Goal: Book appointment/travel/reservation

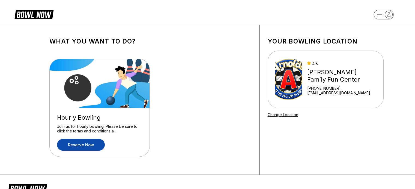
click at [73, 149] on link "Reserve now" at bounding box center [81, 145] width 48 height 12
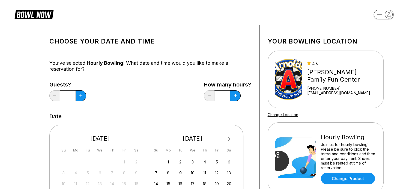
scroll to position [27, 0]
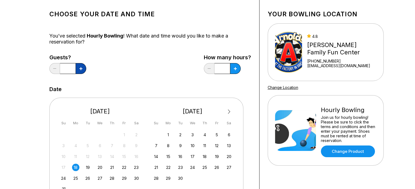
click at [79, 68] on button at bounding box center [81, 68] width 11 height 11
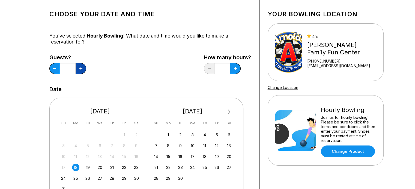
type input "*"
click at [82, 69] on icon at bounding box center [80, 68] width 3 height 3
click at [60, 71] on button at bounding box center [54, 68] width 11 height 11
type input "*"
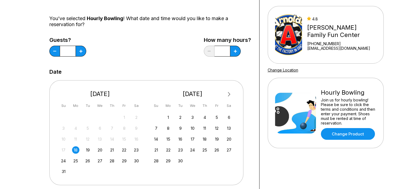
scroll to position [55, 0]
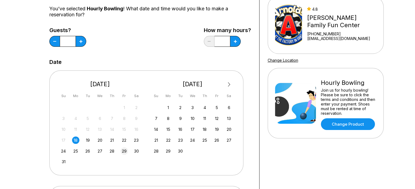
click at [124, 152] on div "29" at bounding box center [123, 151] width 7 height 7
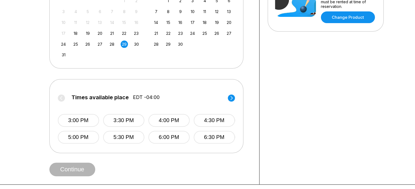
scroll to position [0, 0]
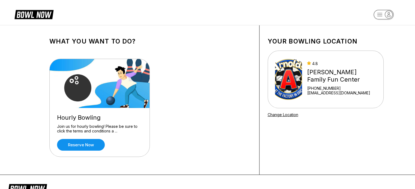
click at [311, 83] on div "4.8 [PERSON_NAME] Family Fun Center [PHONE_NUMBER] [EMAIL_ADDRESS][DOMAIN_NAME]" at bounding box center [325, 79] width 101 height 41
click at [88, 147] on link "Reserve now" at bounding box center [81, 145] width 48 height 12
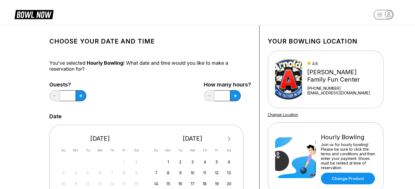
click at [387, 15] on icon "button" at bounding box center [388, 14] width 7 height 7
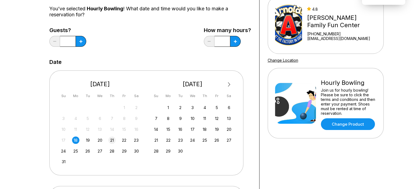
click at [111, 140] on div "21" at bounding box center [111, 140] width 7 height 7
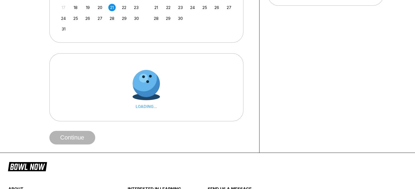
scroll to position [191, 0]
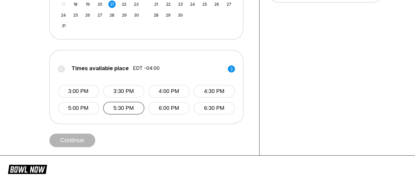
click at [131, 111] on button "5:30 PM" at bounding box center [123, 108] width 41 height 13
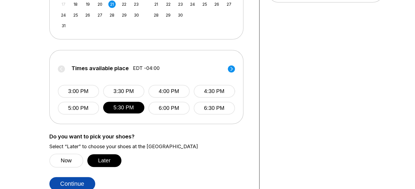
click at [73, 182] on button "Continue" at bounding box center [72, 184] width 46 height 14
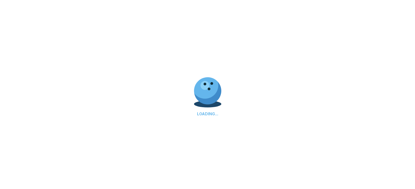
scroll to position [0, 0]
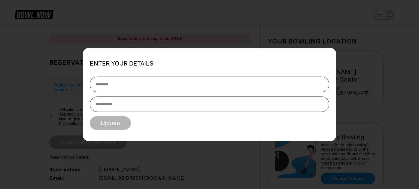
click at [134, 83] on input "text" at bounding box center [209, 85] width 239 height 16
type input "******"
type input "**********"
click at [116, 126] on button "Update" at bounding box center [110, 124] width 41 height 14
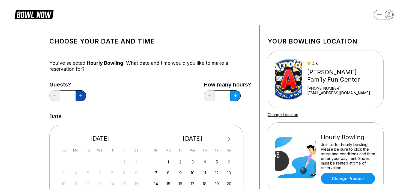
click at [80, 94] on button at bounding box center [81, 96] width 11 height 11
type input "*"
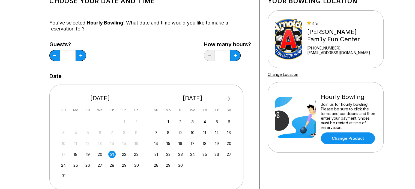
scroll to position [82, 0]
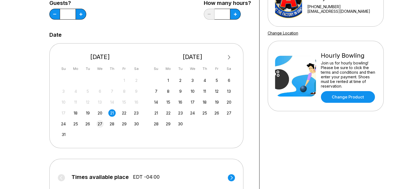
click at [101, 124] on div "27" at bounding box center [99, 123] width 7 height 7
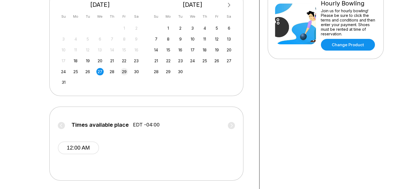
scroll to position [131, 0]
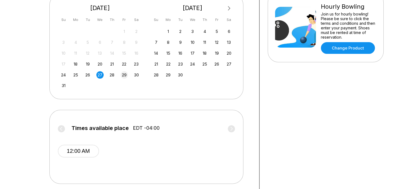
click at [125, 75] on div "29" at bounding box center [123, 74] width 7 height 7
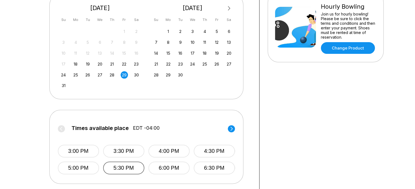
click at [125, 165] on button "5:30 PM" at bounding box center [123, 168] width 41 height 13
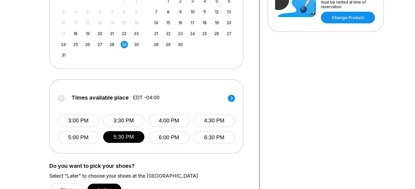
scroll to position [213, 0]
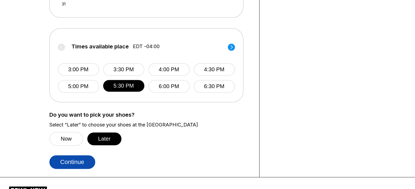
click at [83, 159] on button "Continue" at bounding box center [72, 163] width 46 height 14
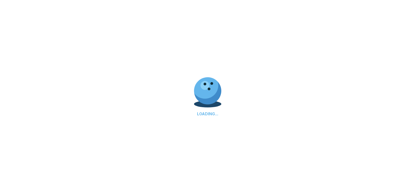
scroll to position [0, 0]
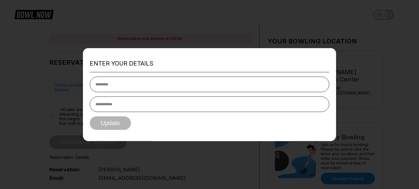
click at [122, 79] on input "text" at bounding box center [209, 85] width 239 height 16
type input "******"
type input "**********"
click at [102, 124] on button "Update" at bounding box center [110, 124] width 41 height 14
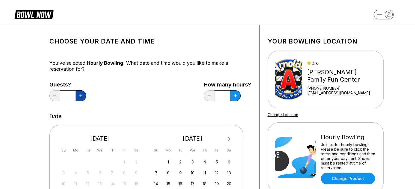
click at [80, 95] on icon at bounding box center [80, 96] width 3 height 3
type input "*"
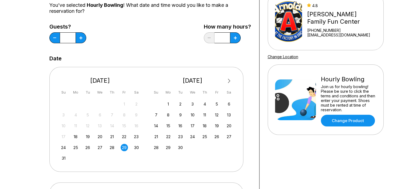
scroll to position [191, 0]
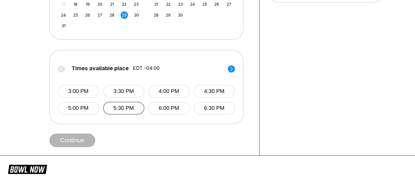
click at [125, 108] on button "5:30 PM" at bounding box center [123, 108] width 41 height 13
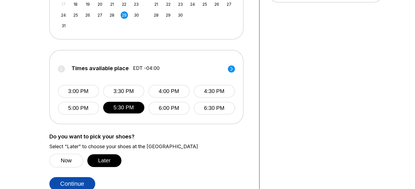
click at [74, 182] on button "Continue" at bounding box center [72, 184] width 46 height 14
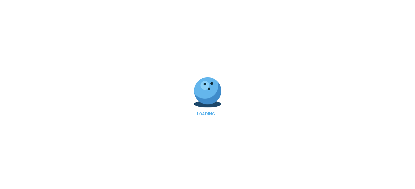
scroll to position [0, 0]
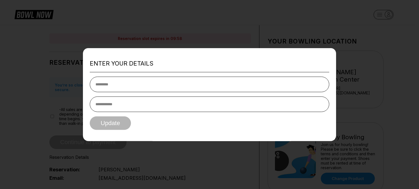
click at [133, 80] on input "text" at bounding box center [209, 85] width 239 height 16
type input "******"
type input "**********"
click at [107, 120] on button "Update" at bounding box center [110, 124] width 41 height 14
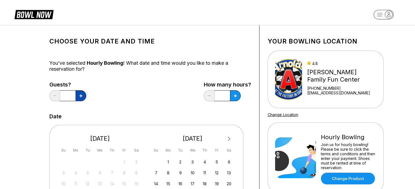
click at [81, 96] on icon at bounding box center [80, 96] width 3 height 3
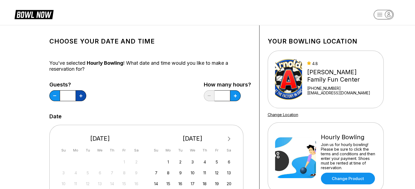
click at [81, 96] on icon at bounding box center [80, 96] width 3 height 3
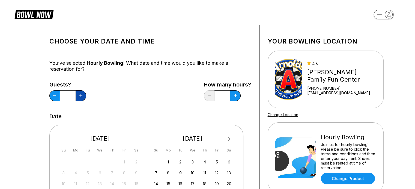
click at [81, 96] on icon at bounding box center [80, 96] width 3 height 3
type input "**"
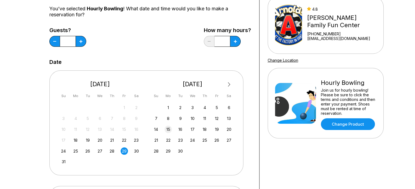
click at [167, 131] on div "15" at bounding box center [167, 129] width 7 height 7
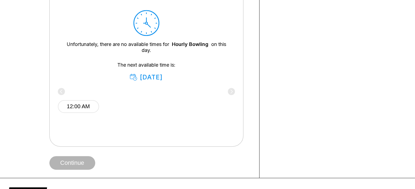
scroll to position [273, 0]
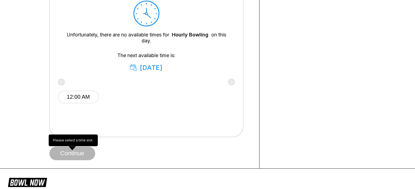
click at [76, 153] on span "Continue" at bounding box center [72, 153] width 46 height 5
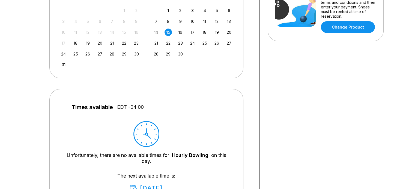
scroll to position [109, 0]
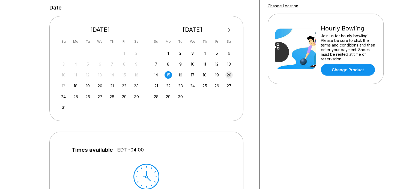
click at [230, 76] on div "20" at bounding box center [228, 74] width 7 height 7
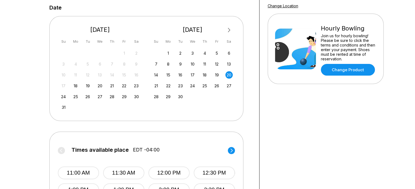
scroll to position [245, 0]
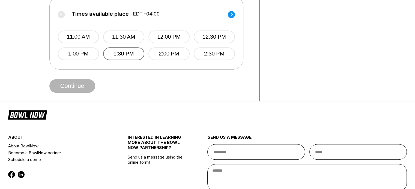
click at [129, 54] on button "1:30 PM" at bounding box center [123, 53] width 41 height 13
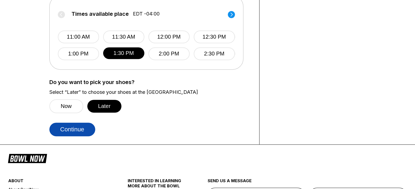
click at [82, 127] on button "Continue" at bounding box center [72, 130] width 46 height 14
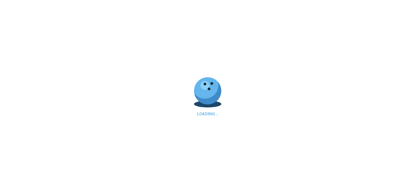
scroll to position [0, 0]
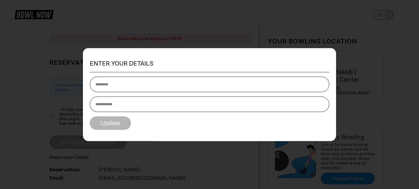
click at [134, 84] on input "text" at bounding box center [209, 85] width 239 height 16
type input "******"
type input "**********"
click at [112, 124] on button "Update" at bounding box center [110, 124] width 41 height 14
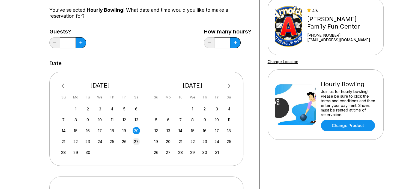
scroll to position [55, 0]
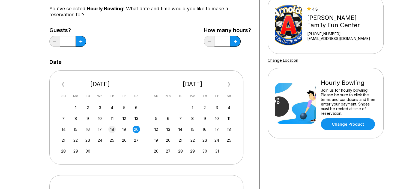
click at [112, 130] on div "18" at bounding box center [111, 129] width 7 height 7
click at [82, 40] on icon at bounding box center [80, 41] width 3 height 3
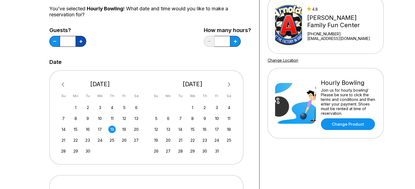
type input "*"
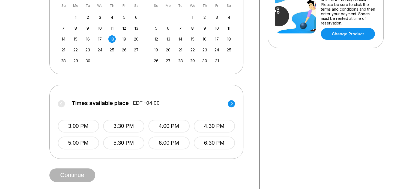
scroll to position [164, 0]
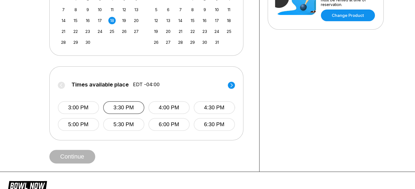
click at [126, 111] on button "3:30 PM" at bounding box center [123, 107] width 41 height 13
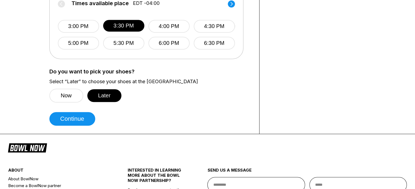
scroll to position [245, 0]
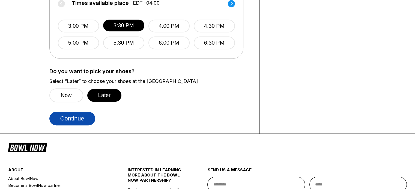
click at [74, 118] on button "Continue" at bounding box center [72, 119] width 46 height 14
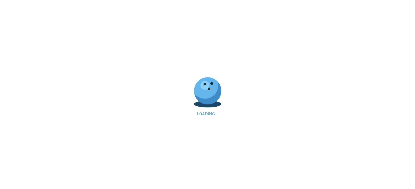
scroll to position [0, 0]
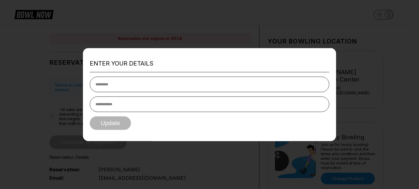
click at [155, 86] on input "text" at bounding box center [209, 85] width 239 height 16
type input "******"
type input "**********"
click at [114, 120] on button "Update" at bounding box center [110, 124] width 41 height 14
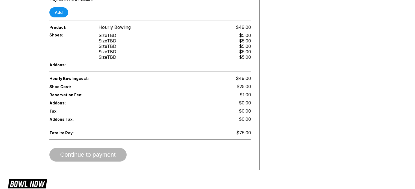
scroll to position [245, 0]
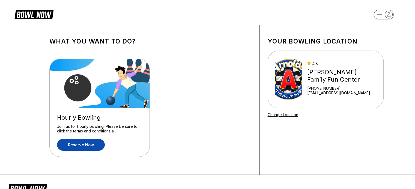
click at [86, 147] on link "Reserve now" at bounding box center [81, 145] width 48 height 12
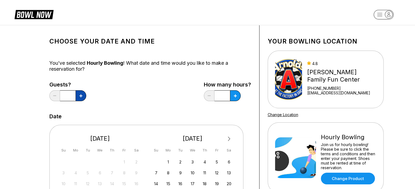
click at [80, 98] on button at bounding box center [81, 96] width 11 height 11
type input "*"
click at [86, 97] on button at bounding box center [81, 96] width 11 height 11
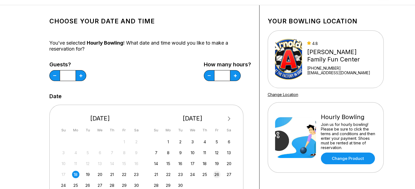
scroll to position [55, 0]
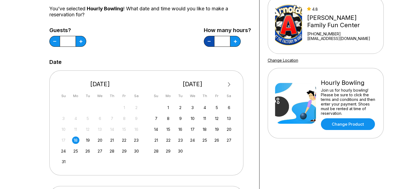
click at [60, 41] on button at bounding box center [54, 41] width 11 height 11
type input "*"
click at [55, 44] on button at bounding box center [54, 41] width 11 height 11
type input "*"
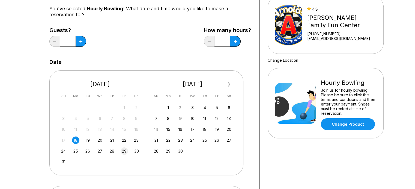
click at [124, 151] on div "29" at bounding box center [123, 151] width 7 height 7
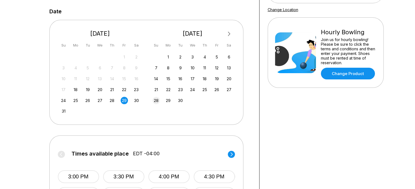
scroll to position [136, 0]
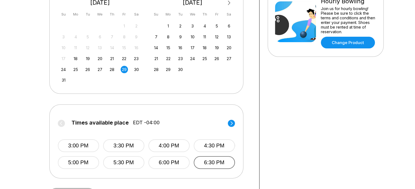
click at [207, 164] on button "6:30 PM" at bounding box center [214, 162] width 41 height 13
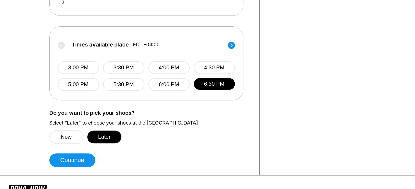
scroll to position [218, 0]
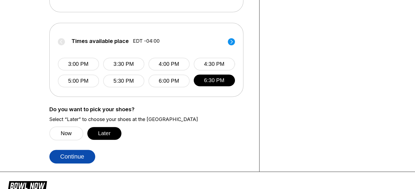
click at [86, 154] on button "Continue" at bounding box center [72, 157] width 46 height 14
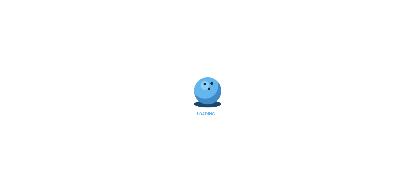
scroll to position [0, 0]
select select "**"
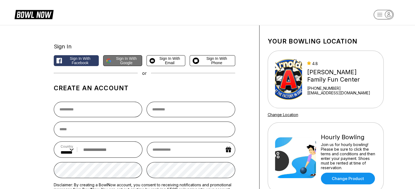
click at [123, 62] on span "Sign in with Google" at bounding box center [126, 60] width 26 height 9
